Goal: Complete application form

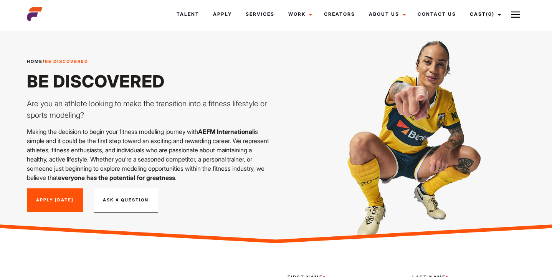
click at [68, 203] on link "Apply [DATE]" at bounding box center [55, 200] width 56 height 24
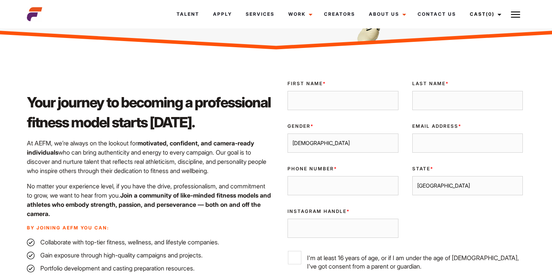
scroll to position [193, 0]
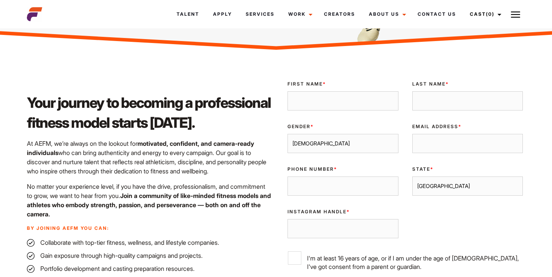
click at [295, 96] on input "First Name *" at bounding box center [342, 100] width 111 height 19
type input "Eva"
type input "[PERSON_NAME]"
type input "[EMAIL_ADDRESS][DOMAIN_NAME]"
type input "0472679073"
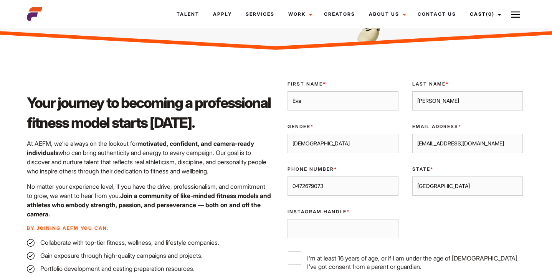
click at [314, 146] on select "[DEMOGRAPHIC_DATA] [DEMOGRAPHIC_DATA]" at bounding box center [342, 143] width 111 height 19
select select "[DEMOGRAPHIC_DATA]"
click at [432, 184] on select "[GEOGRAPHIC_DATA] [GEOGRAPHIC_DATA] [GEOGRAPHIC_DATA] [GEOGRAPHIC_DATA] [GEOGRA…" at bounding box center [467, 185] width 111 height 19
click at [354, 229] on input "Instagram Handle *" at bounding box center [342, 228] width 111 height 19
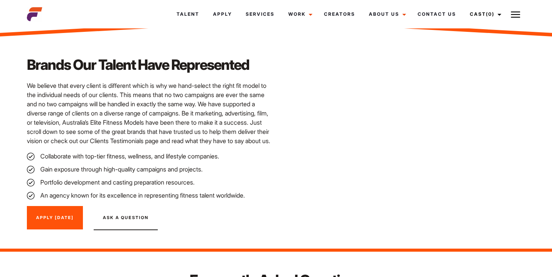
scroll to position [815, 0]
